Goal: Task Accomplishment & Management: Complete application form

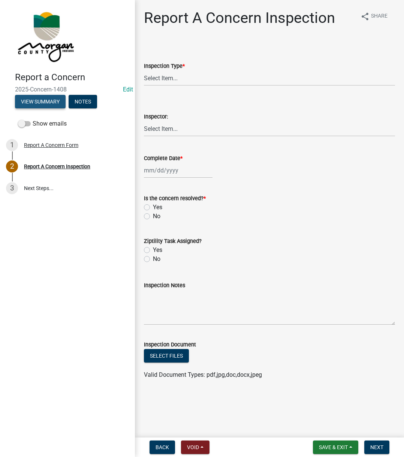
click at [33, 104] on button "View Summary" at bounding box center [40, 102] width 51 height 14
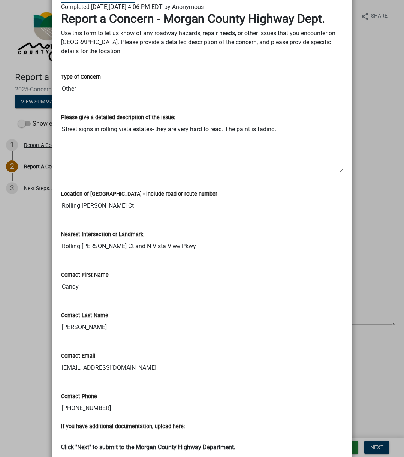
scroll to position [75, 0]
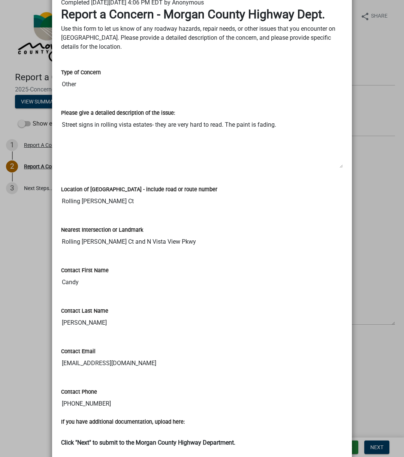
click at [62, 122] on textarea "Street signs in rolling vista estates- they are very hard to read. The paint is…" at bounding box center [202, 142] width 282 height 51
drag, startPoint x: 62, startPoint y: 122, endPoint x: 278, endPoint y: 116, distance: 216.1
click at [278, 116] on div "Please give a detailed description of the issue: Street signs in rolling vista …" at bounding box center [202, 133] width 282 height 71
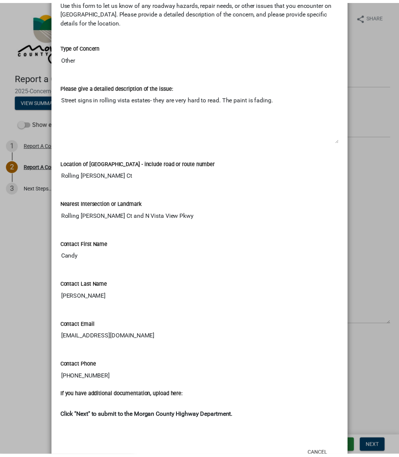
scroll to position [128, 0]
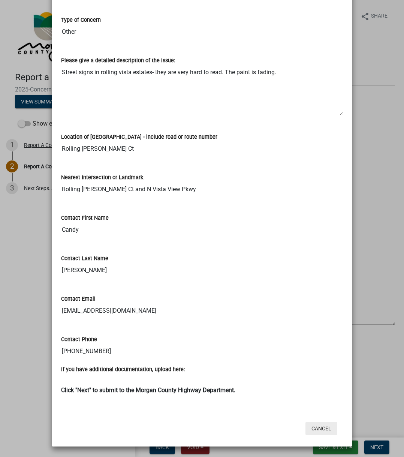
click at [311, 344] on button "Cancel" at bounding box center [322, 429] width 32 height 14
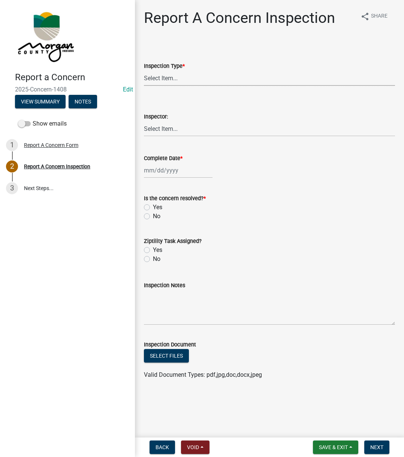
click at [180, 79] on select "Select Item... Pot Hole Patching Ditch Tree Sign Mowing Culvert Other" at bounding box center [269, 78] width 251 height 15
click at [144, 71] on select "Select Item... Pot Hole Patching Ditch Tree Sign Mowing Culvert Other" at bounding box center [269, 78] width 251 height 15
select select "ae45dafc-71fa-4eb1-9c8e-c75b19ef8934"
click at [157, 125] on select "Select Item... Charlie Wilson Justin Schneck Ron Owens John Grenier Eddie Fishe…" at bounding box center [269, 128] width 251 height 15
click at [144, 121] on select "Select Item... Charlie Wilson Justin Schneck Ron Owens John Grenier Eddie Fishe…" at bounding box center [269, 128] width 251 height 15
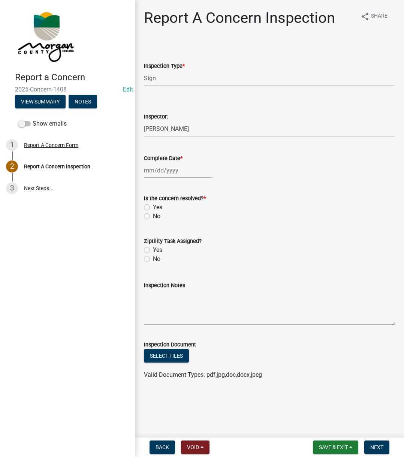
select select "742eb044-fc58-4034-b35e-1550e746fcda"
click at [163, 177] on div at bounding box center [178, 170] width 69 height 15
select select "10"
select select "2025"
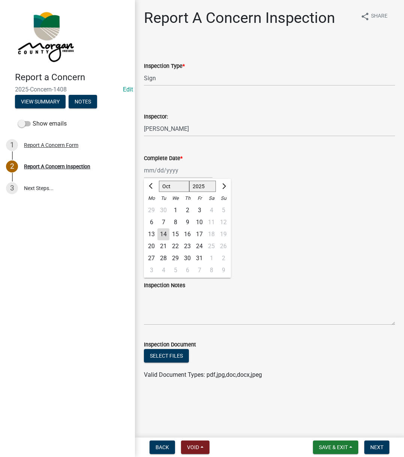
drag, startPoint x: 166, startPoint y: 237, endPoint x: 159, endPoint y: 227, distance: 12.2
click at [165, 237] on div "14" at bounding box center [164, 234] width 12 height 12
type input "[DATE]"
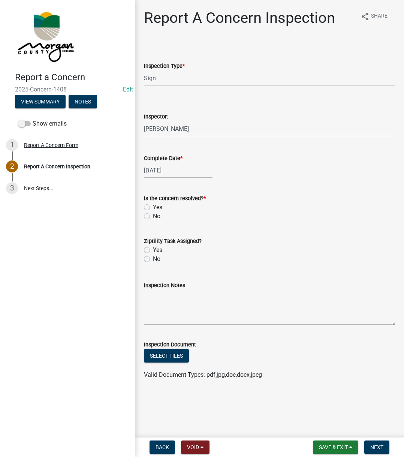
click at [153, 206] on label "Yes" at bounding box center [157, 207] width 9 height 9
click at [153, 206] on input "Yes" at bounding box center [155, 205] width 5 height 5
radio input "true"
click at [150, 248] on div "Yes" at bounding box center [269, 250] width 251 height 9
click at [153, 250] on label "Yes" at bounding box center [157, 250] width 9 height 9
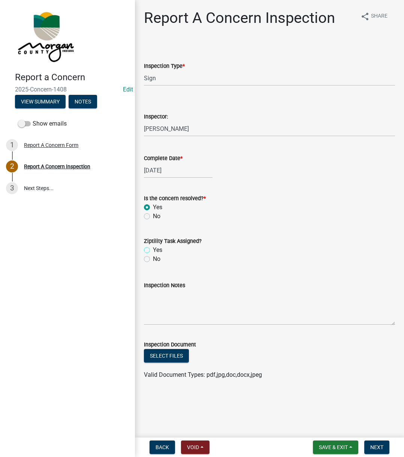
click at [153, 250] on input "Yes" at bounding box center [155, 248] width 5 height 5
radio input "true"
click at [159, 290] on textarea "Inspection Notes" at bounding box center [269, 307] width 251 height 35
type textarea "Sent to Bill"
click at [371, 344] on span "Next" at bounding box center [377, 447] width 13 height 6
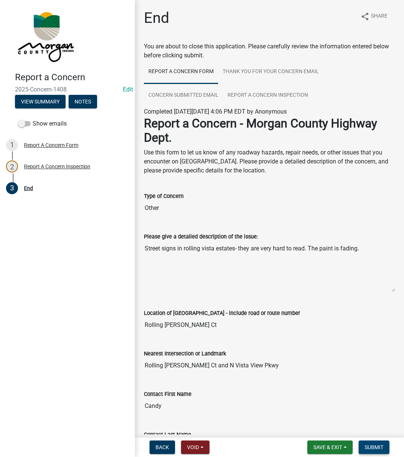
click at [371, 344] on span "Submit" at bounding box center [374, 447] width 19 height 6
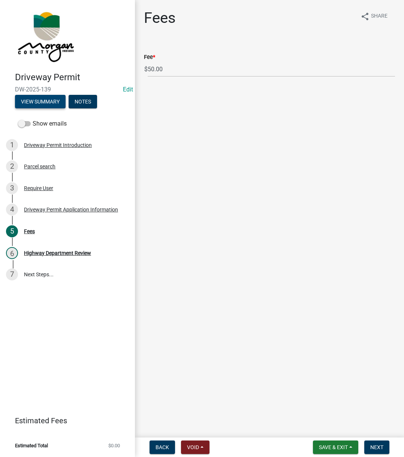
click at [56, 99] on button "View Summary" at bounding box center [40, 102] width 51 height 14
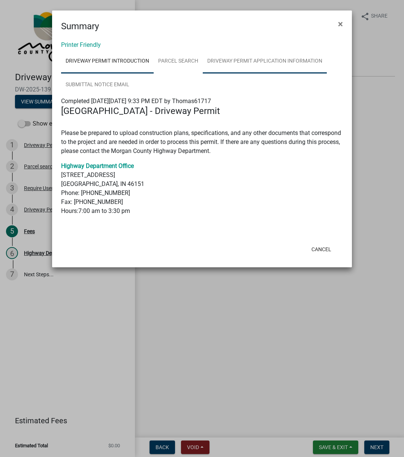
click at [233, 60] on link "Driveway Permit Application Information" at bounding box center [265, 62] width 124 height 24
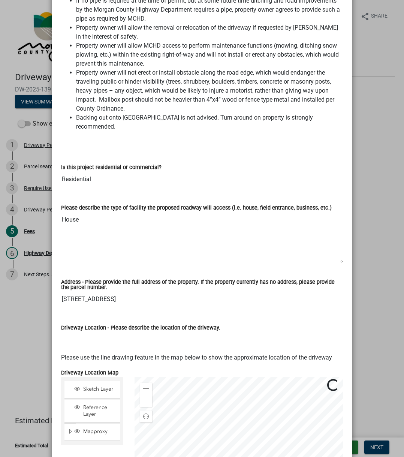
scroll to position [375, 0]
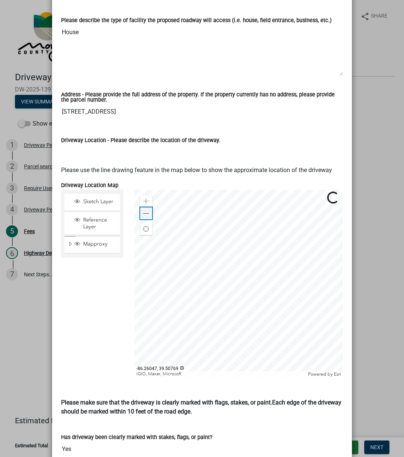
click at [140, 207] on div "Zoom out" at bounding box center [146, 213] width 12 height 12
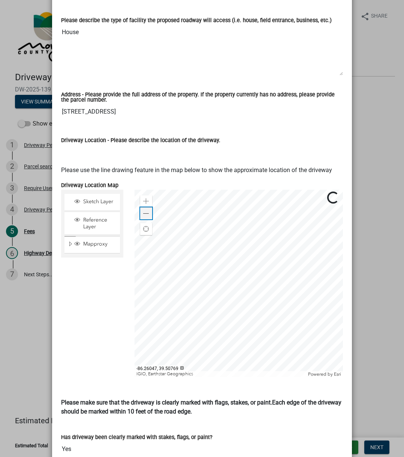
click at [140, 207] on div "Zoom out" at bounding box center [146, 213] width 12 height 12
click at [140, 195] on div "Zoom in" at bounding box center [146, 201] width 12 height 12
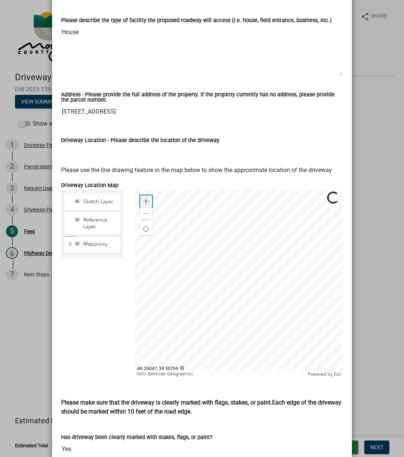
click at [140, 195] on div "Zoom in" at bounding box center [146, 201] width 12 height 12
click at [140, 207] on div "Zoom out" at bounding box center [146, 213] width 12 height 12
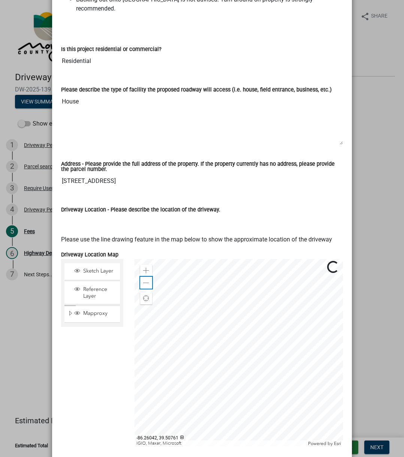
scroll to position [300, 0]
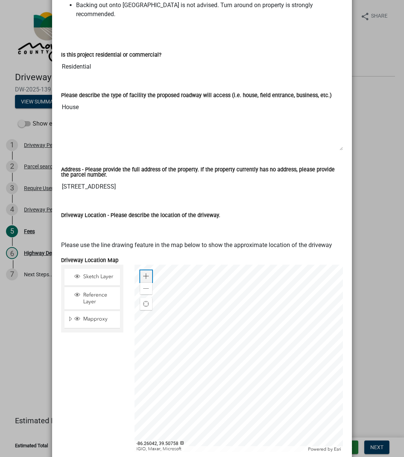
click at [147, 270] on div "Zoom in" at bounding box center [146, 276] width 12 height 12
click at [145, 282] on div "Zoom out" at bounding box center [146, 288] width 12 height 12
click at [64, 179] on input "[STREET_ADDRESS]" at bounding box center [202, 186] width 282 height 15
drag, startPoint x: 64, startPoint y: 177, endPoint x: 120, endPoint y: 180, distance: 56.0
click at [120, 180] on input "[STREET_ADDRESS]" at bounding box center [202, 186] width 282 height 15
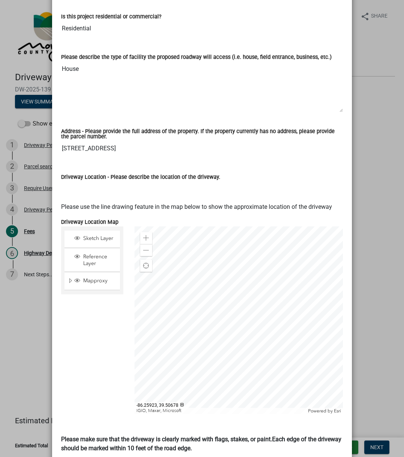
scroll to position [338, 0]
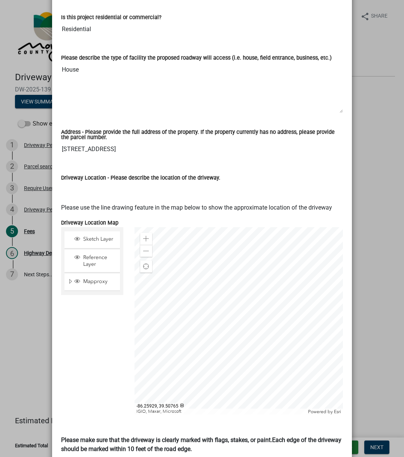
drag, startPoint x: 179, startPoint y: 187, endPoint x: 172, endPoint y: 179, distance: 10.7
click at [178, 187] on input "Driveway Location - Please describe the location of the driveway." at bounding box center [202, 189] width 282 height 15
click at [176, 163] on div "Driveway Location - Please describe the location of the driveway." at bounding box center [202, 180] width 282 height 35
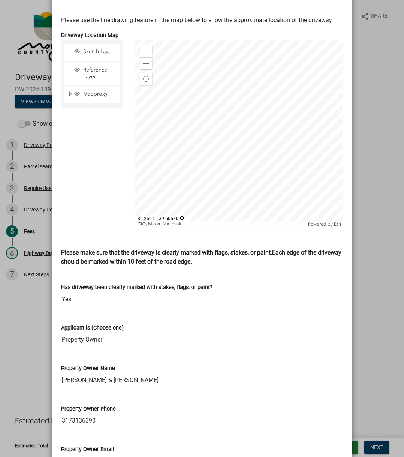
scroll to position [788, 0]
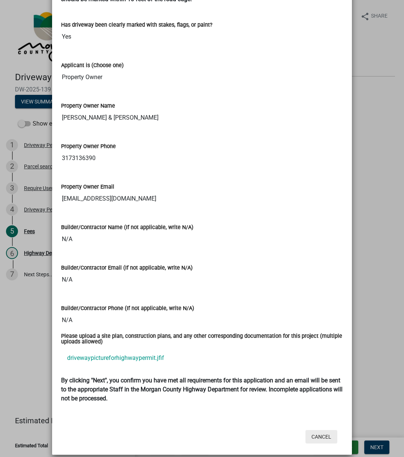
click at [327, 430] on button "Cancel" at bounding box center [322, 437] width 32 height 14
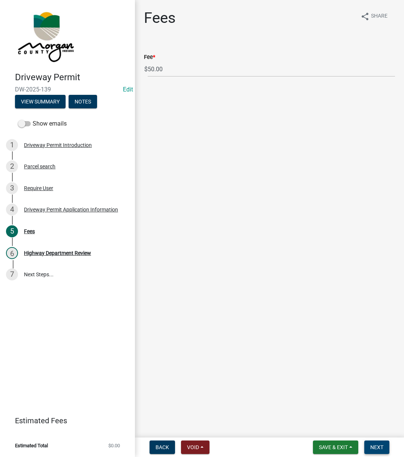
click at [375, 443] on button "Next" at bounding box center [377, 448] width 25 height 14
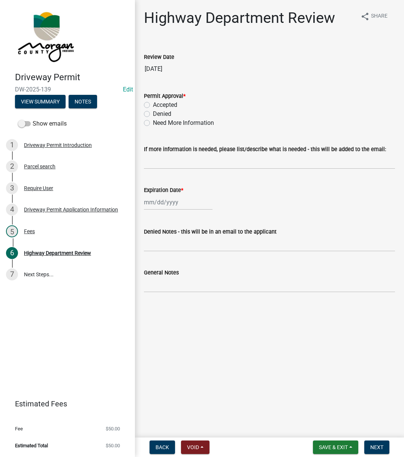
click at [144, 108] on div "Accepted" at bounding box center [269, 105] width 251 height 9
click at [153, 106] on label "Accepted" at bounding box center [165, 105] width 24 height 9
click at [153, 105] on input "Accepted" at bounding box center [155, 103] width 5 height 5
radio input "true"
click at [161, 204] on div at bounding box center [178, 202] width 69 height 15
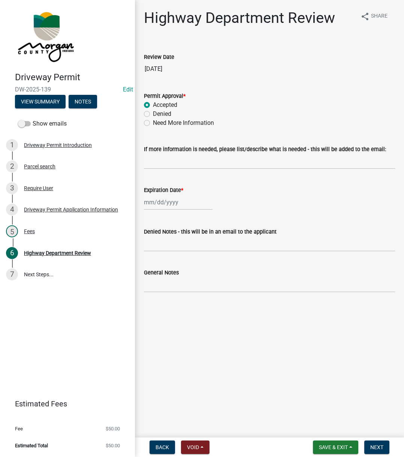
select select "10"
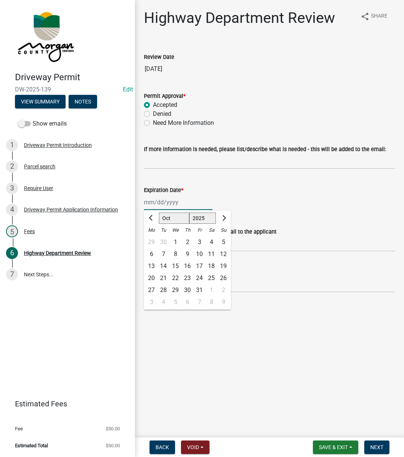
click at [211, 217] on select "1525 1526 1527 1528 1529 1530 1531 1532 1533 1534 1535 1536 1537 1538 1539 1540…" at bounding box center [202, 218] width 27 height 11
select select "2026"
click at [189, 213] on select "1525 1526 1527 1528 1529 1530 1531 1532 1533 1534 1535 1536 1537 1538 1539 1540…" at bounding box center [202, 218] width 27 height 11
click at [175, 266] on div "14" at bounding box center [176, 266] width 12 height 12
type input "[DATE]"
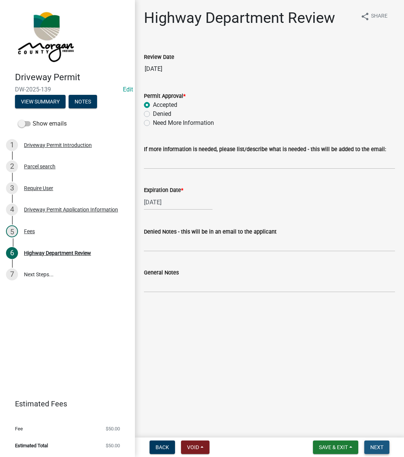
click at [380, 446] on span "Next" at bounding box center [377, 447] width 13 height 6
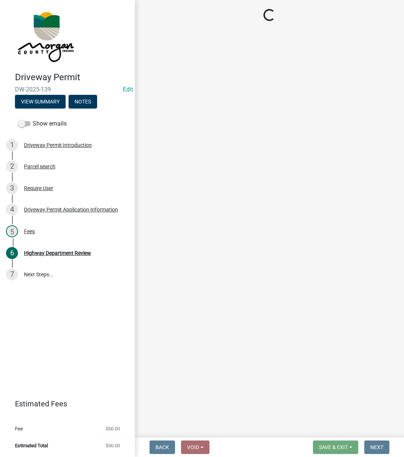
select select "3: 3"
